Goal: Find specific page/section: Find specific page/section

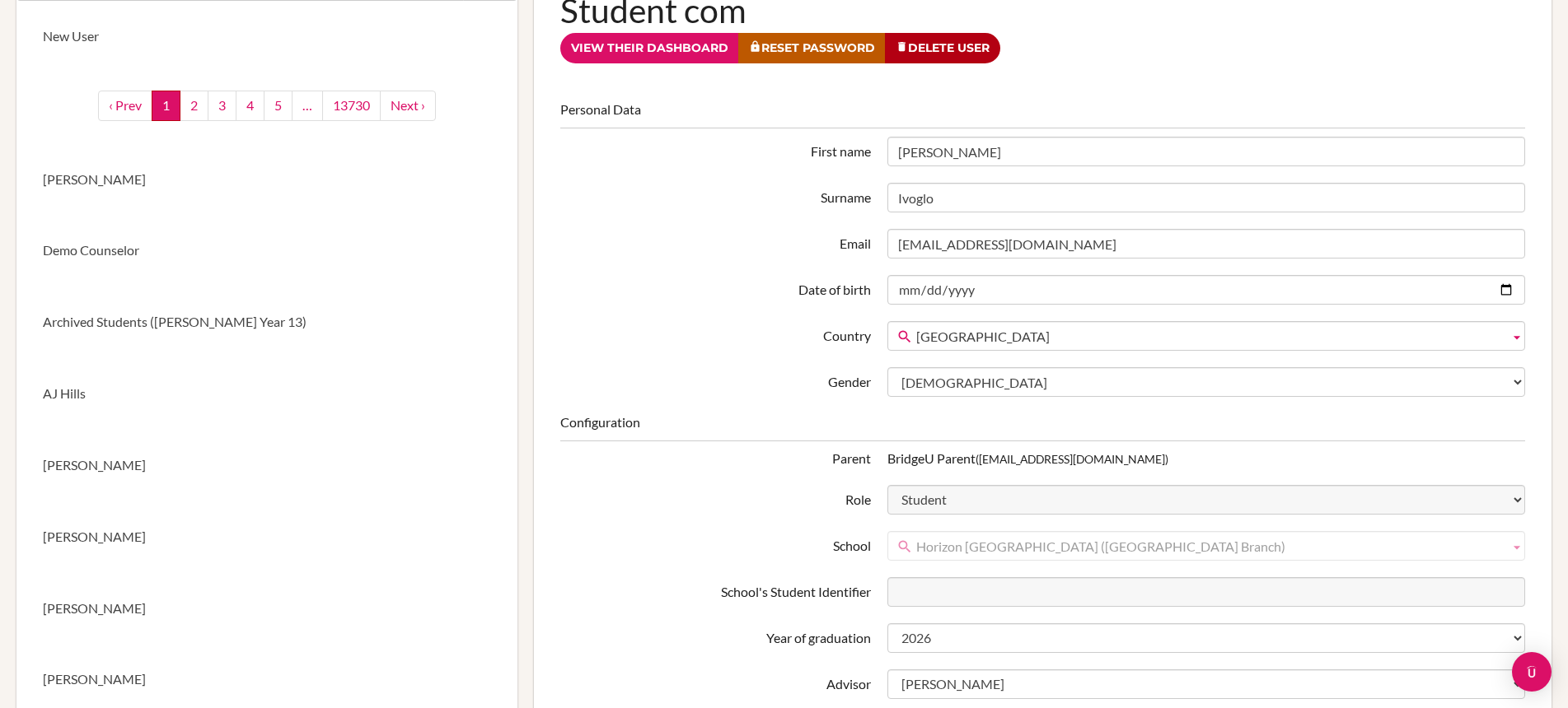
scroll to position [213, 0]
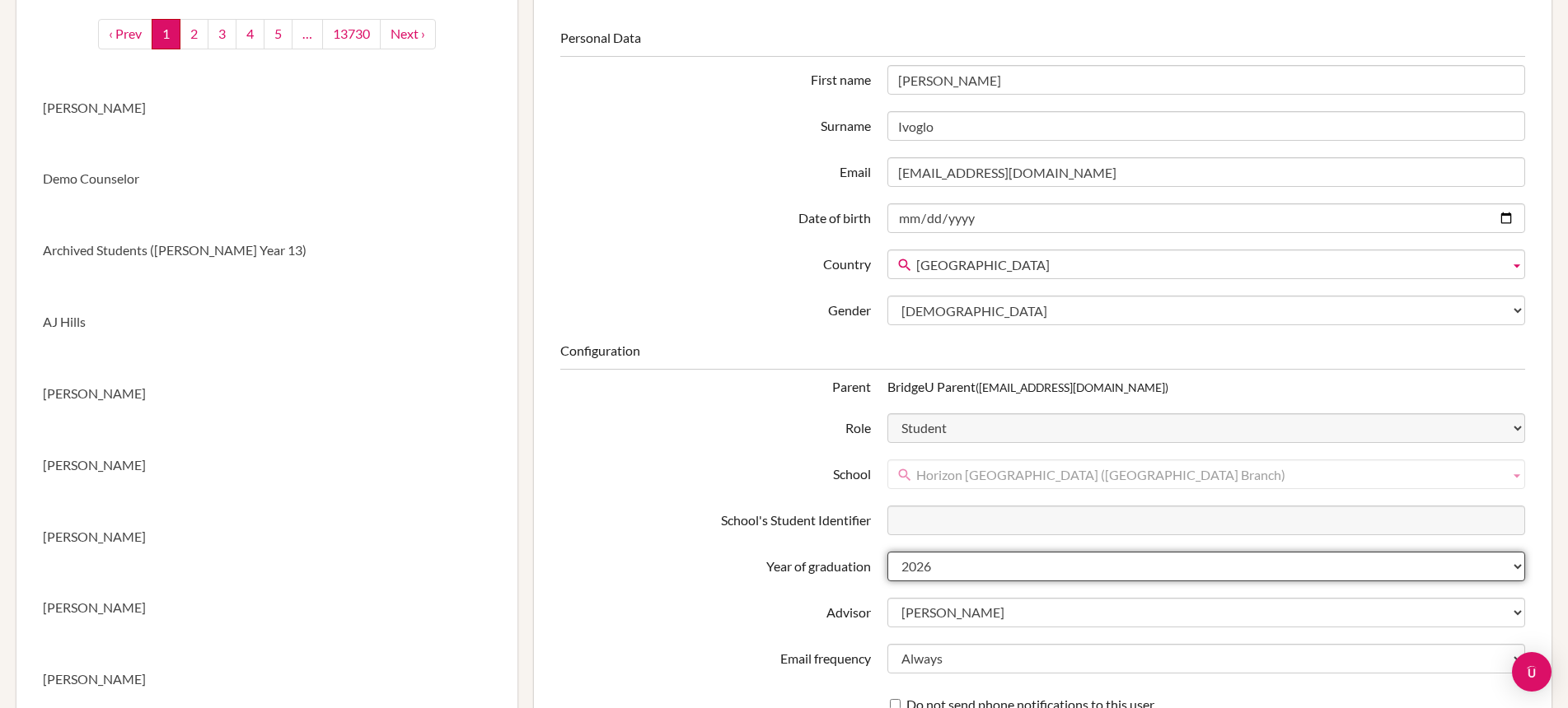
click at [934, 571] on select "2025 2026 2027 2028 2029 2030 2031 2032" at bounding box center [1206, 567] width 638 height 30
click at [888, 552] on select "2025 2026 2027 2028 2029 2030 2031 2032" at bounding box center [1206, 567] width 638 height 30
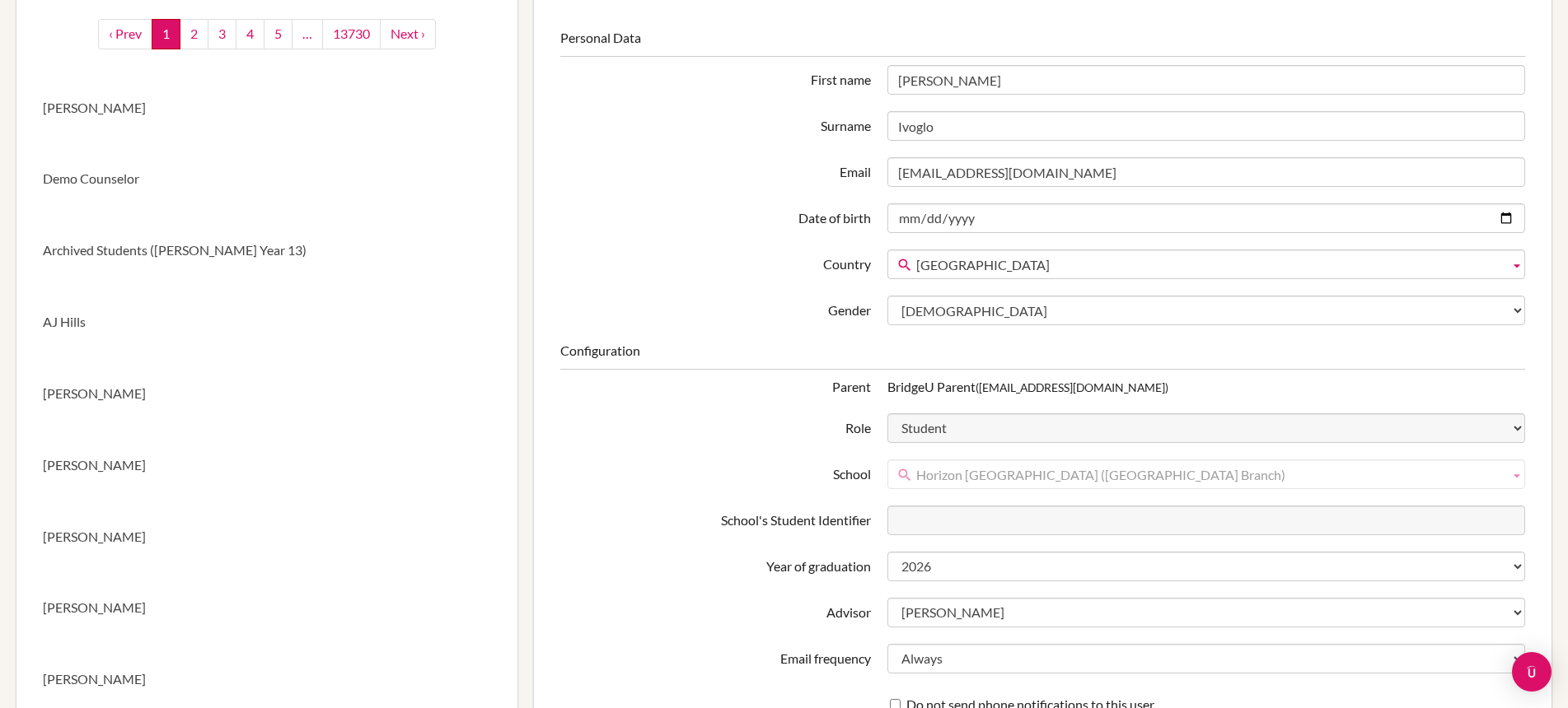
click at [732, 475] on label "School" at bounding box center [716, 472] width 327 height 24
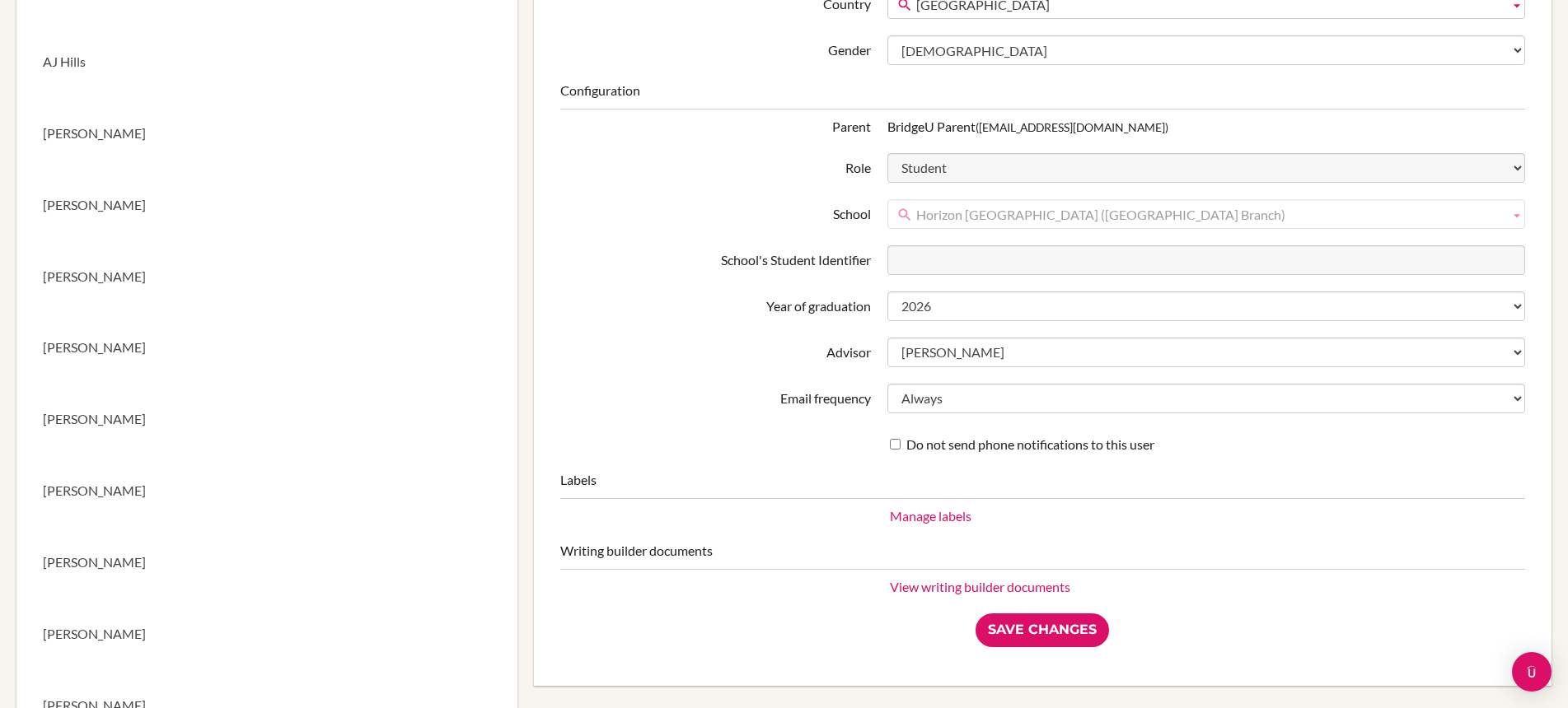
scroll to position [0, 0]
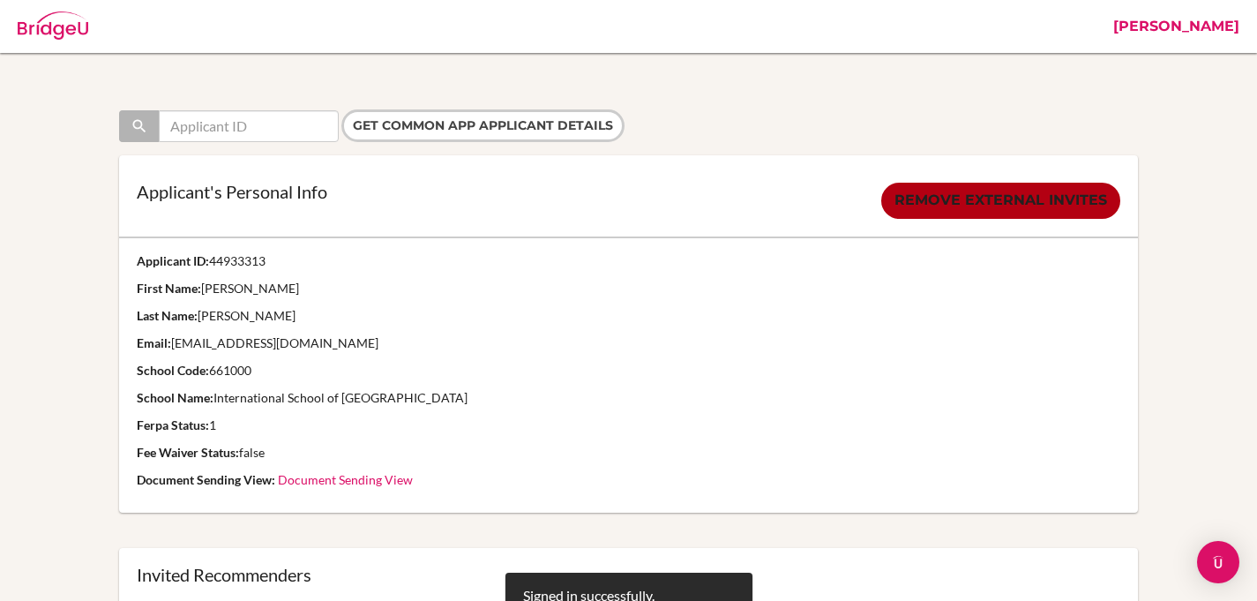
scroll to position [1257, 0]
